Goal: Complete application form

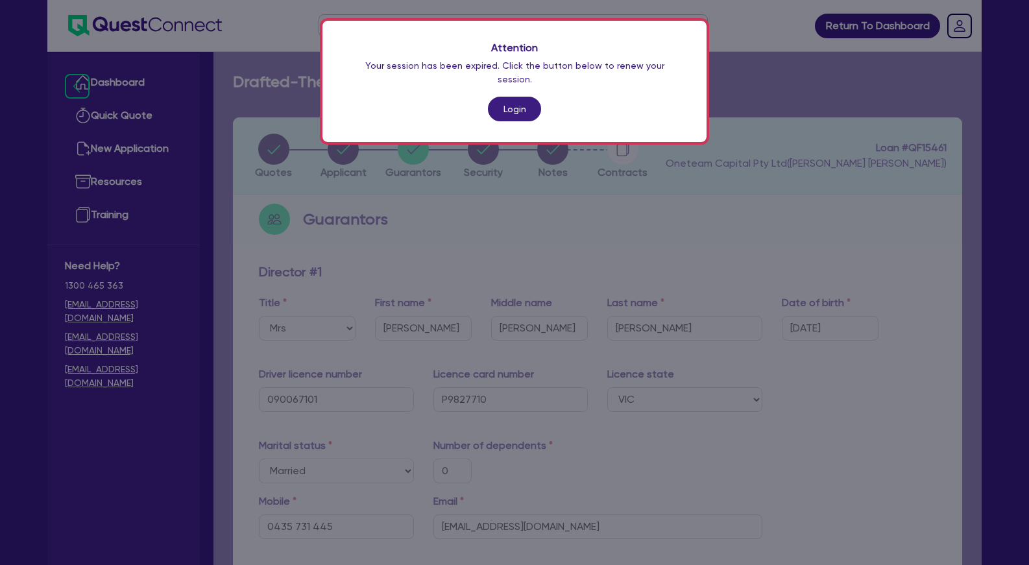
select select "MRS"
select select "VIC"
select select "MARRIED"
select select "PROPERTY"
select select "CASH"
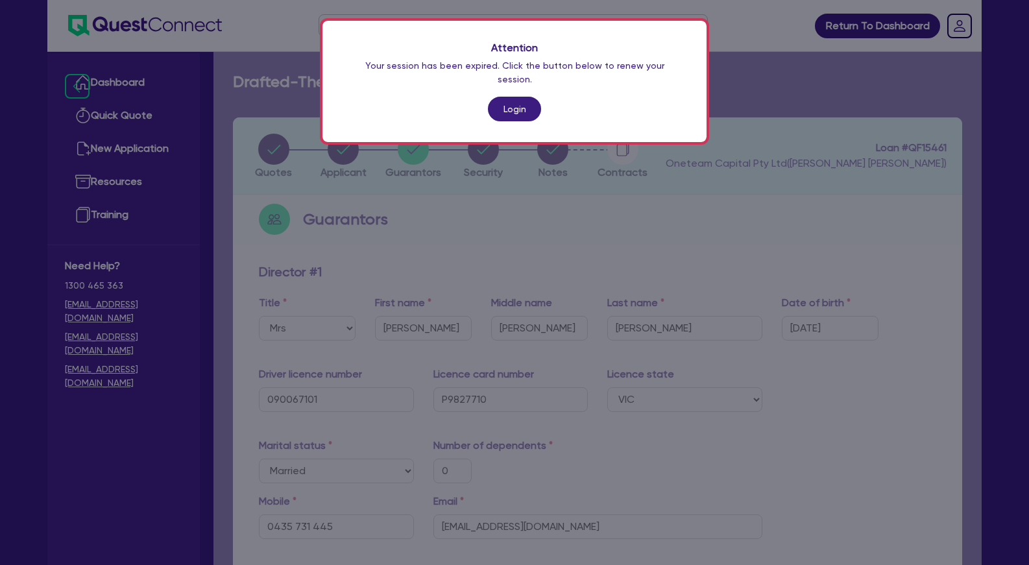
select select "VEHICLE"
select select "HOUSEHOLD_PERSONAL"
select select "CASH"
select select "OTHER"
select select "MORTGAGE"
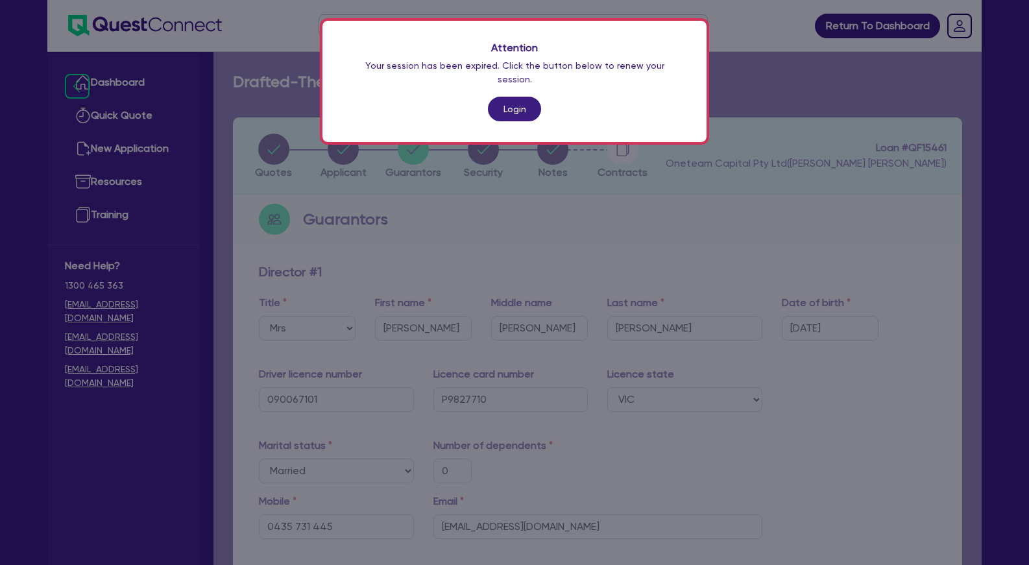
select select "VEHICLE_LOAN"
select select "EQUIPMENT_LOAN"
click at [520, 100] on link "Login" at bounding box center [514, 109] width 53 height 25
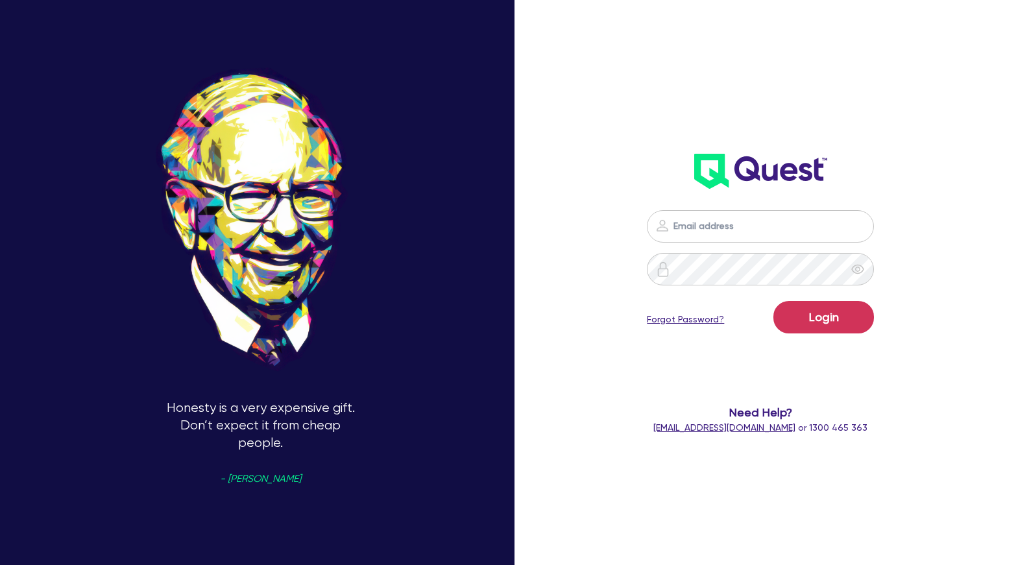
type input "[PERSON_NAME][EMAIL_ADDRESS][PERSON_NAME][DOMAIN_NAME]"
click at [812, 315] on button "Login" at bounding box center [823, 317] width 101 height 32
